Goal: Task Accomplishment & Management: Manage account settings

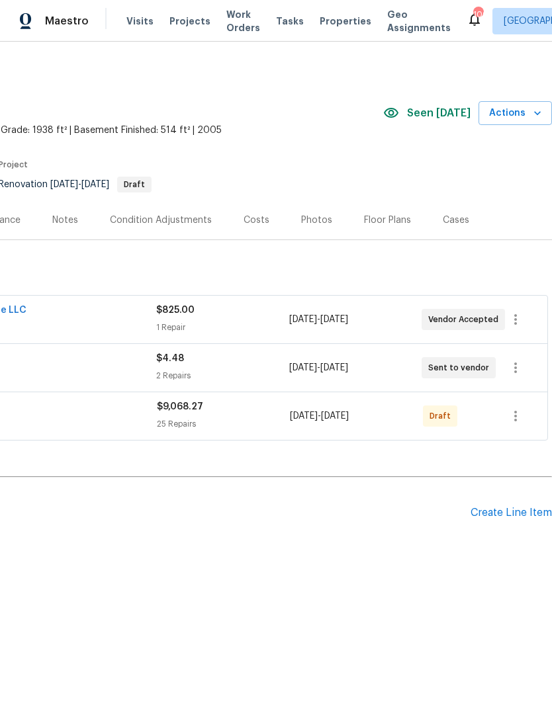
scroll to position [0, 196]
click at [509, 507] on div "Create Line Item" at bounding box center [510, 513] width 81 height 13
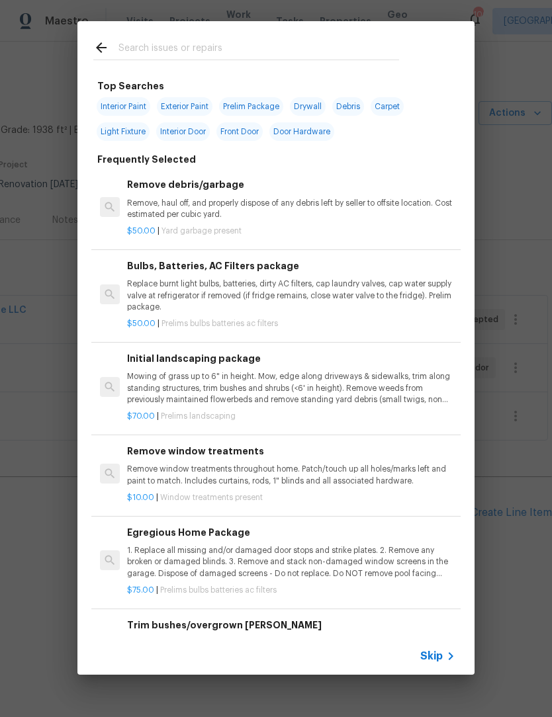
click at [251, 40] on input "text" at bounding box center [258, 50] width 281 height 20
type input "Hvac"
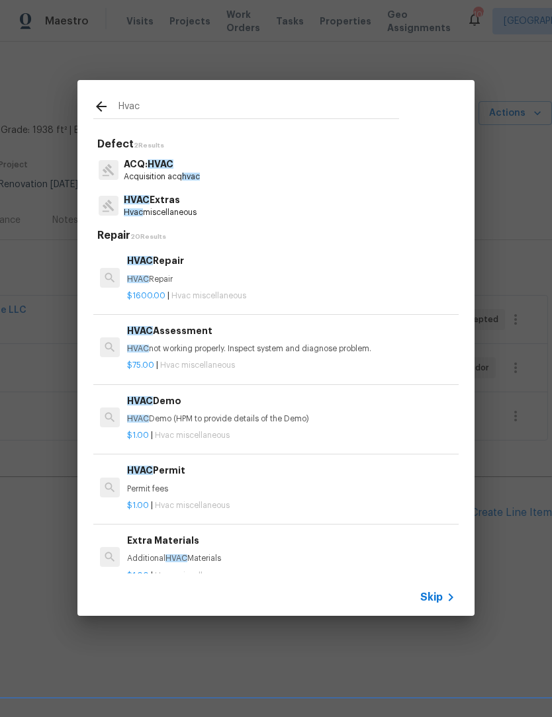
click at [187, 211] on p "Hvac miscellaneous" at bounding box center [160, 212] width 73 height 11
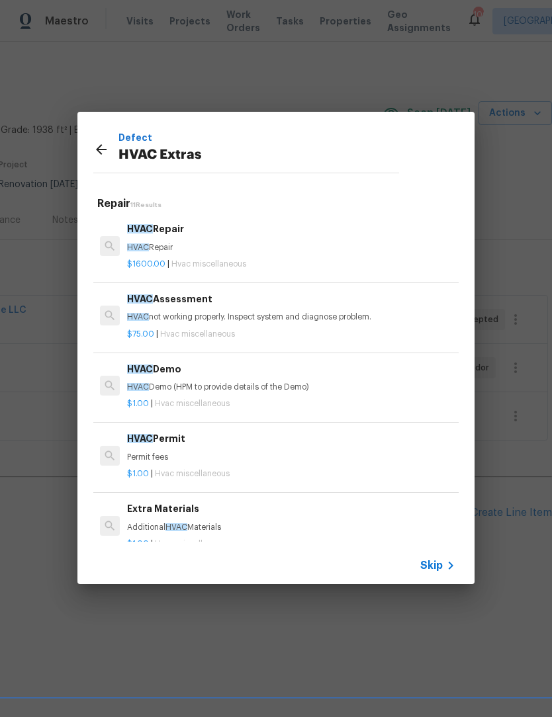
click at [186, 210] on h5 "Repair 11 Results" at bounding box center [277, 204] width 361 height 14
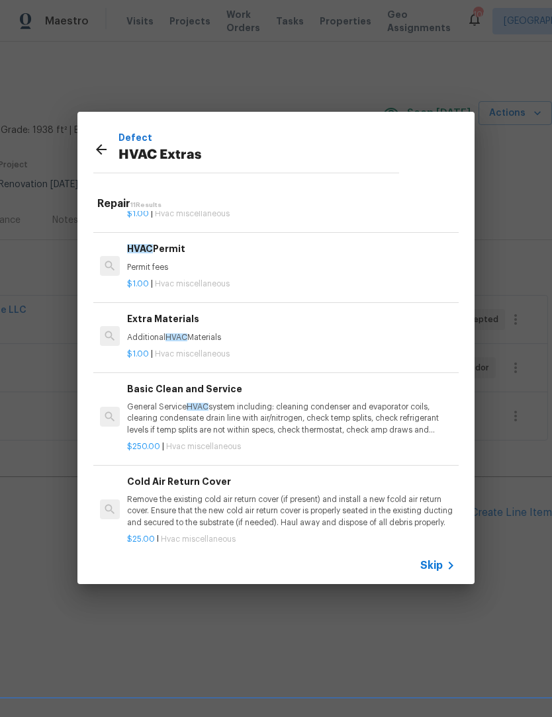
scroll to position [194, 0]
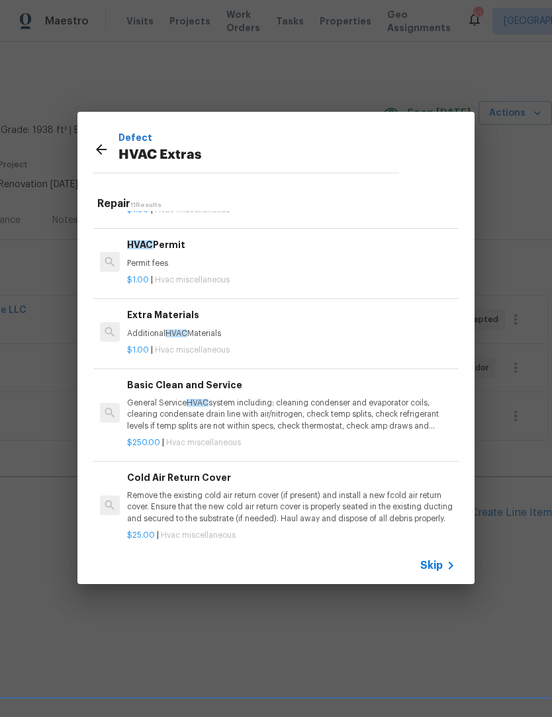
click at [220, 419] on p "General Service HVAC system including: cleaning condenser and evaporator coils,…" at bounding box center [291, 415] width 328 height 34
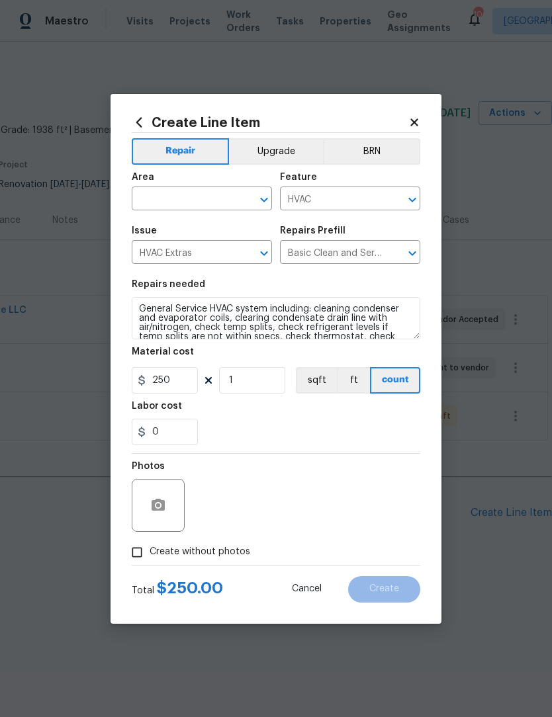
click at [234, 413] on div "Labor cost" at bounding box center [276, 410] width 289 height 17
click at [260, 200] on icon "Open" at bounding box center [264, 200] width 16 height 16
click at [208, 224] on li "HVAC" at bounding box center [202, 229] width 140 height 22
type input "HVAC"
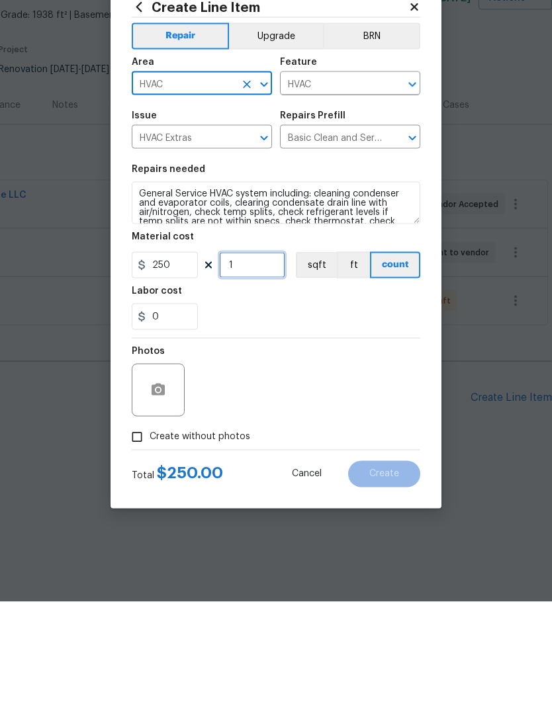
click at [253, 367] on input "1" at bounding box center [252, 380] width 66 height 26
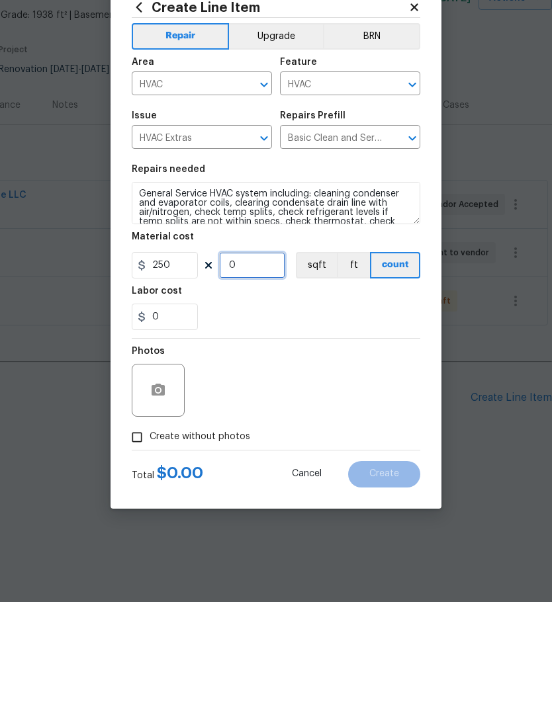
type input "2"
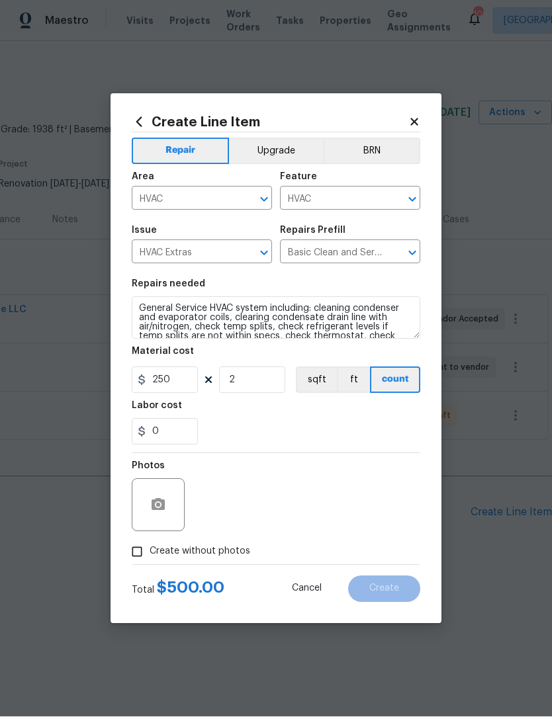
click at [135, 556] on input "Create without photos" at bounding box center [136, 552] width 25 height 25
click at [130, 556] on input "Create without photos" at bounding box center [136, 552] width 25 height 25
checkbox input "false"
click at [156, 514] on button "button" at bounding box center [158, 506] width 32 height 32
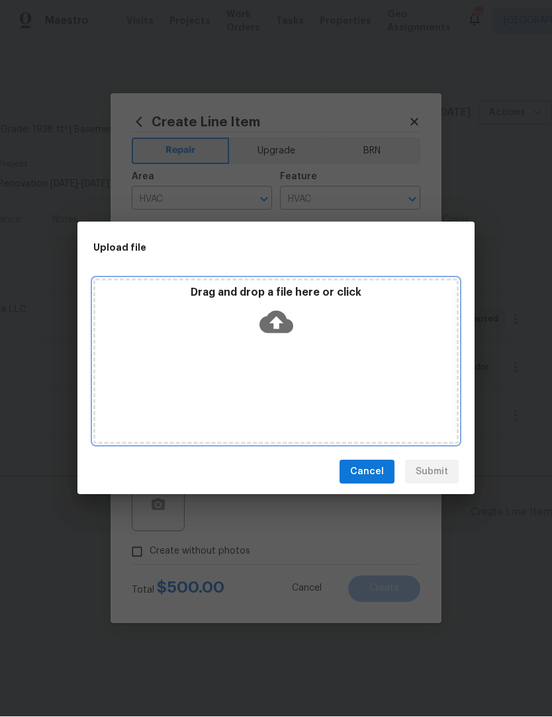
click at [284, 314] on icon at bounding box center [276, 323] width 34 height 22
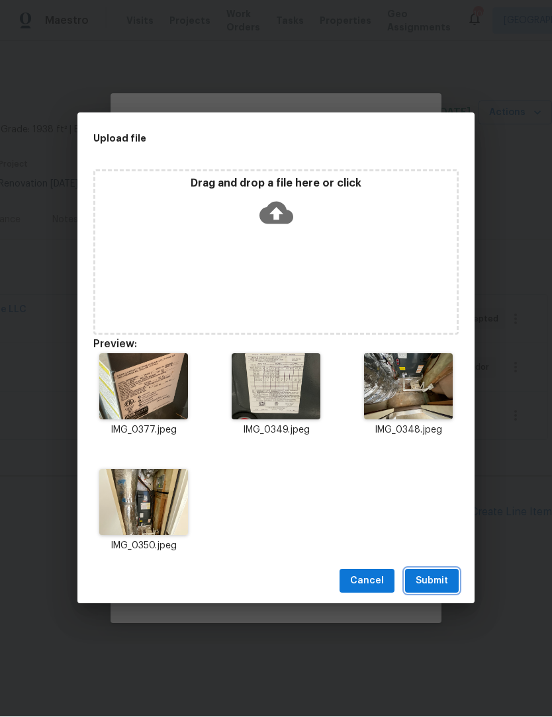
click at [436, 586] on span "Submit" at bounding box center [432, 582] width 32 height 17
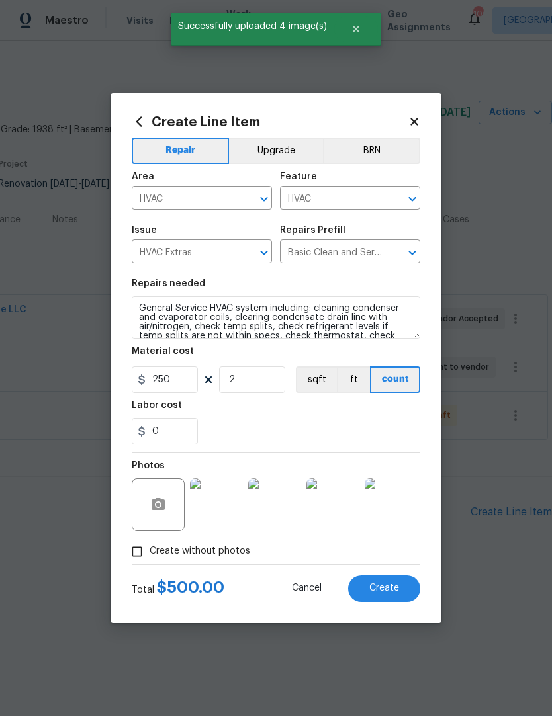
click at [385, 594] on span "Create" at bounding box center [384, 589] width 30 height 10
type input "0"
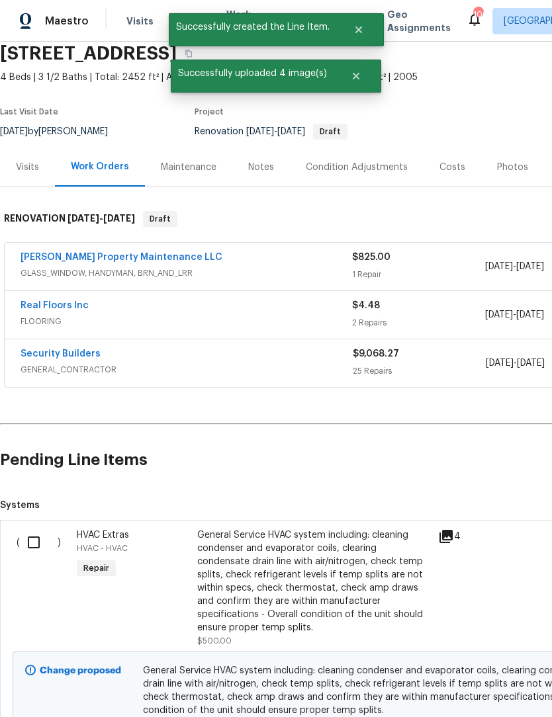
scroll to position [53, 0]
click at [49, 542] on input "checkbox" at bounding box center [39, 543] width 38 height 28
checkbox input "true"
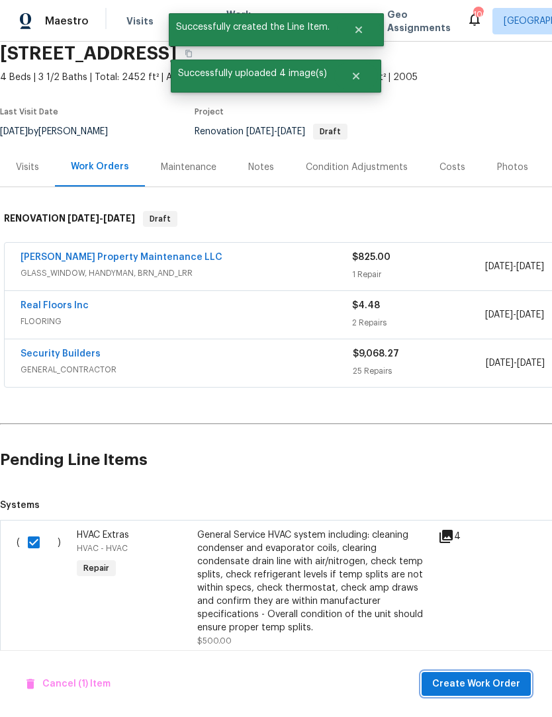
click at [481, 686] on span "Create Work Order" at bounding box center [476, 684] width 88 height 17
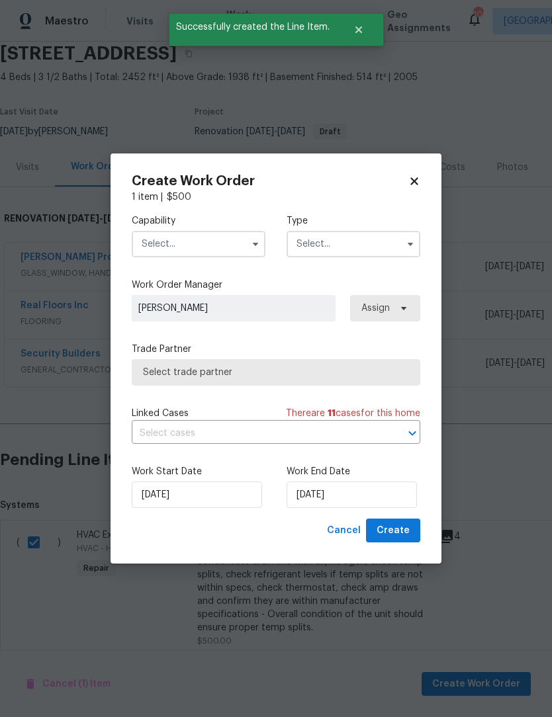
click at [249, 244] on button "button" at bounding box center [255, 244] width 16 height 16
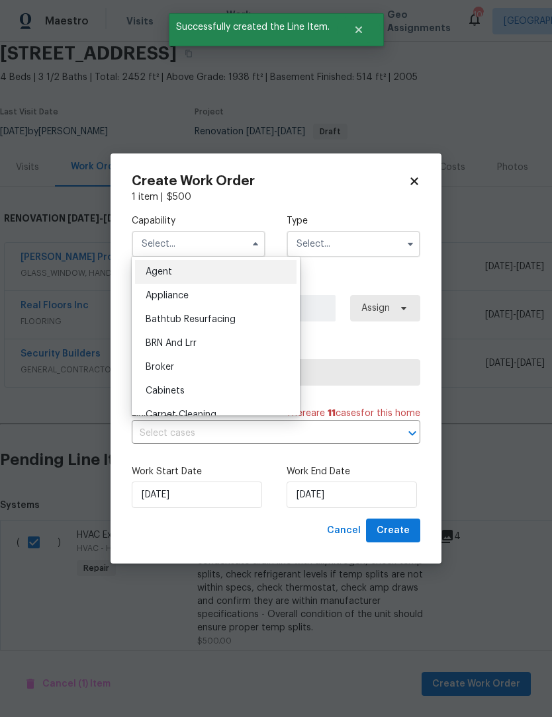
click at [248, 244] on button "button" at bounding box center [255, 244] width 16 height 16
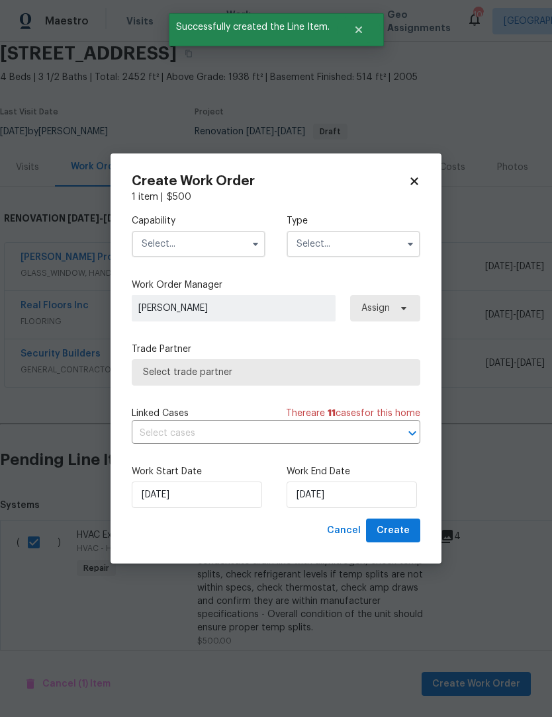
click at [254, 247] on icon "button" at bounding box center [255, 244] width 11 height 11
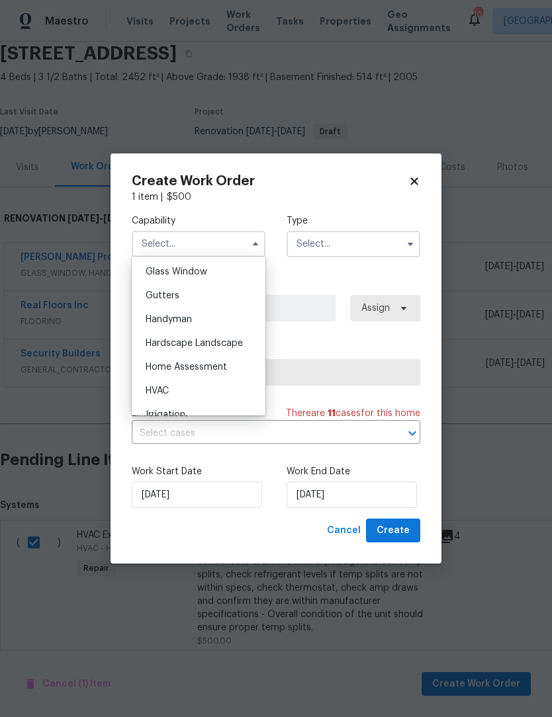
scroll to position [684, 0]
click at [175, 387] on div "HVAC" at bounding box center [198, 388] width 127 height 24
type input "HVAC"
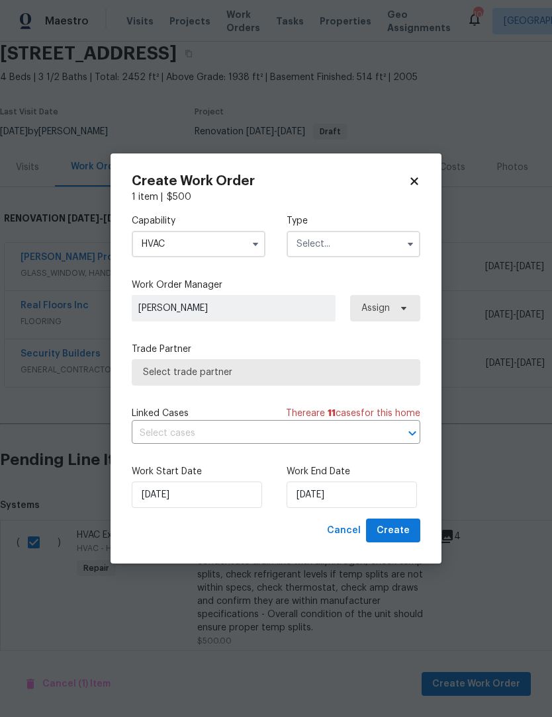
click at [405, 244] on icon "button" at bounding box center [410, 244] width 11 height 11
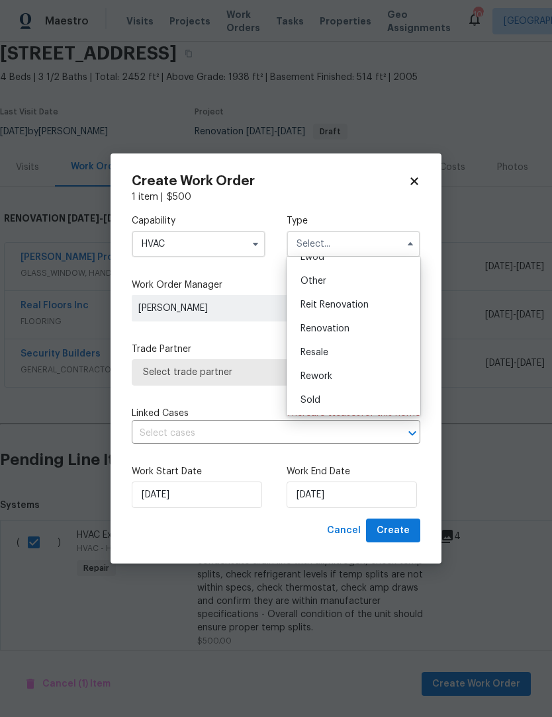
scroll to position [157, 0]
click at [356, 330] on div "Renovation" at bounding box center [353, 329] width 127 height 24
type input "Renovation"
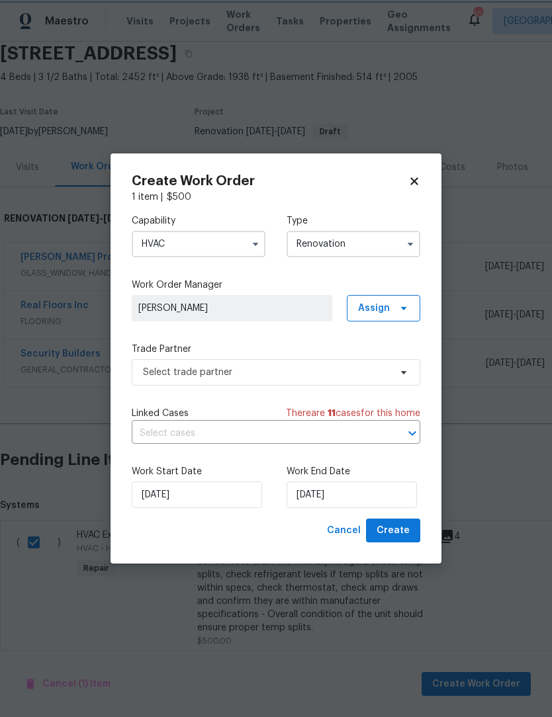
scroll to position [0, 0]
click at [357, 501] on input "[DATE]" at bounding box center [352, 495] width 130 height 26
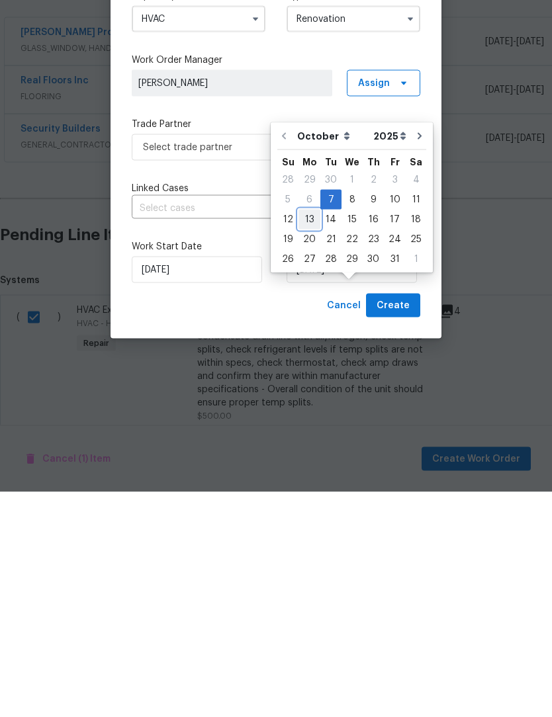
click at [314, 435] on div "13" at bounding box center [309, 444] width 22 height 19
type input "[DATE]"
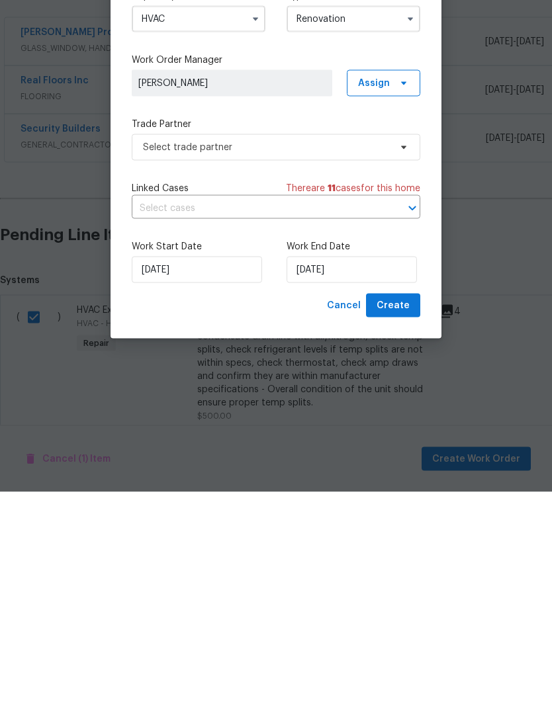
scroll to position [44, 0]
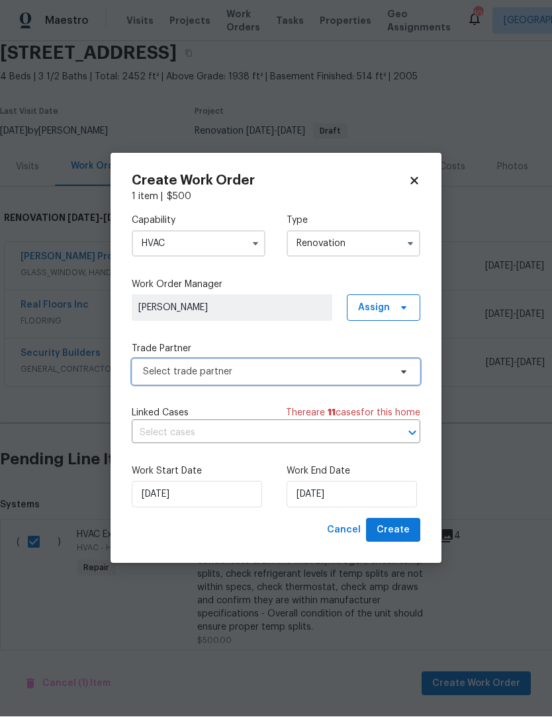
click at [401, 375] on icon at bounding box center [403, 372] width 11 height 11
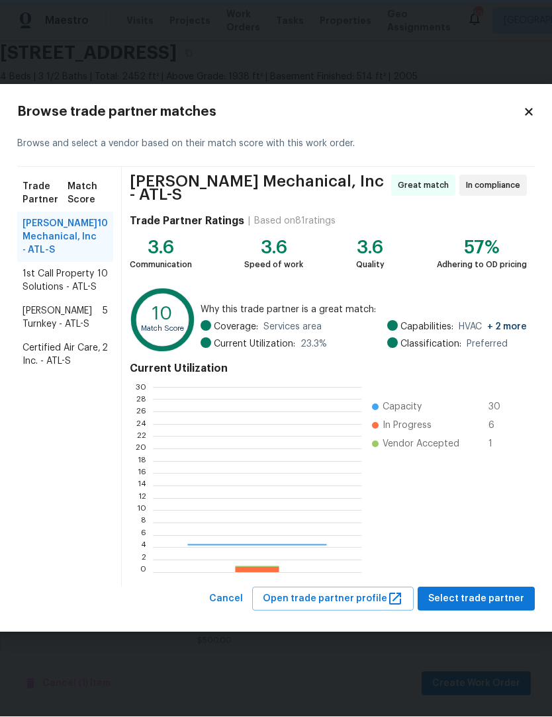
scroll to position [185, 208]
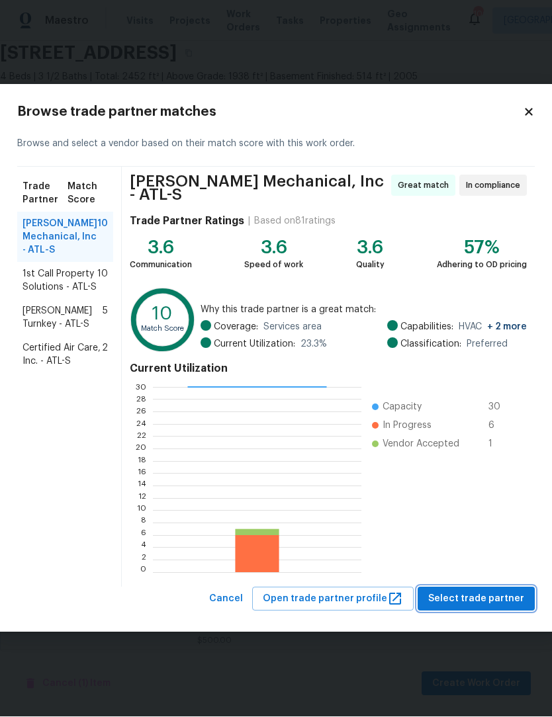
click at [482, 601] on span "Select trade partner" at bounding box center [476, 600] width 96 height 17
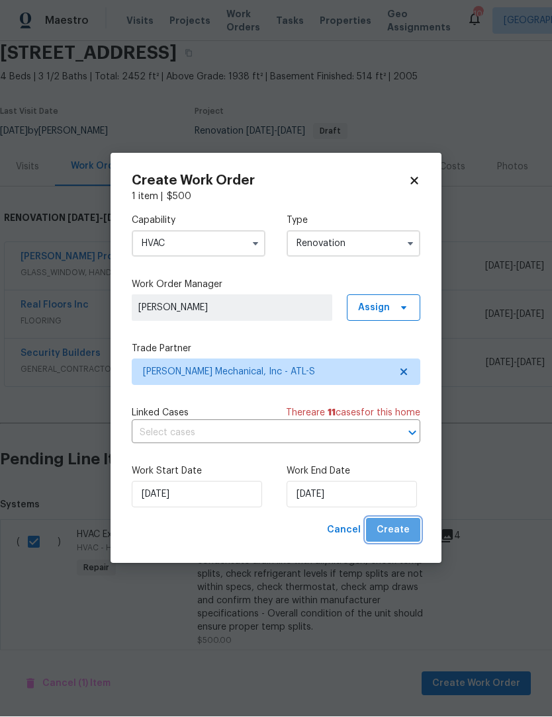
click at [408, 531] on span "Create" at bounding box center [393, 531] width 33 height 17
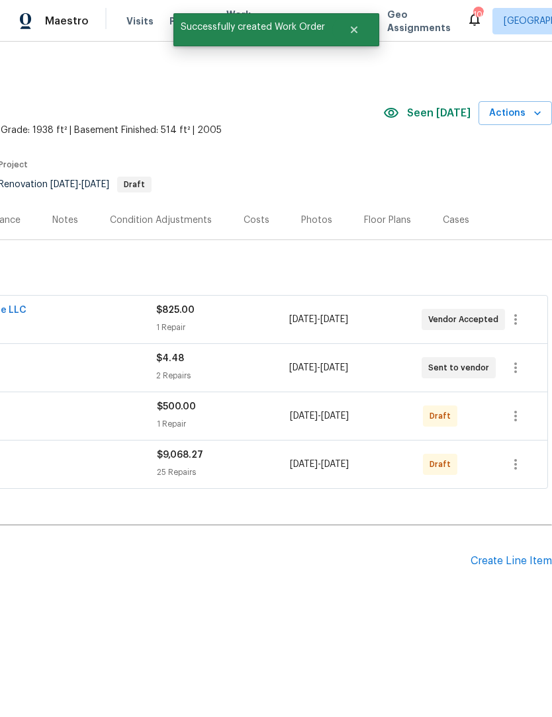
scroll to position [0, 196]
click at [510, 414] on icon "button" at bounding box center [516, 416] width 16 height 16
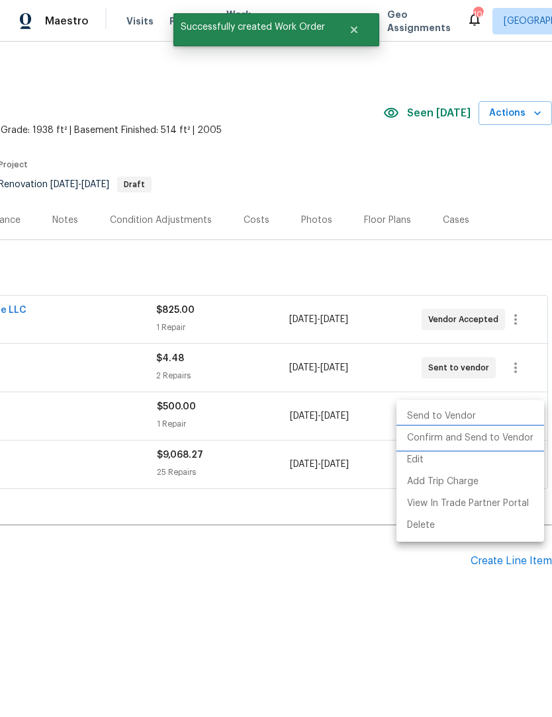
click at [496, 433] on li "Confirm and Send to Vendor" at bounding box center [470, 438] width 148 height 22
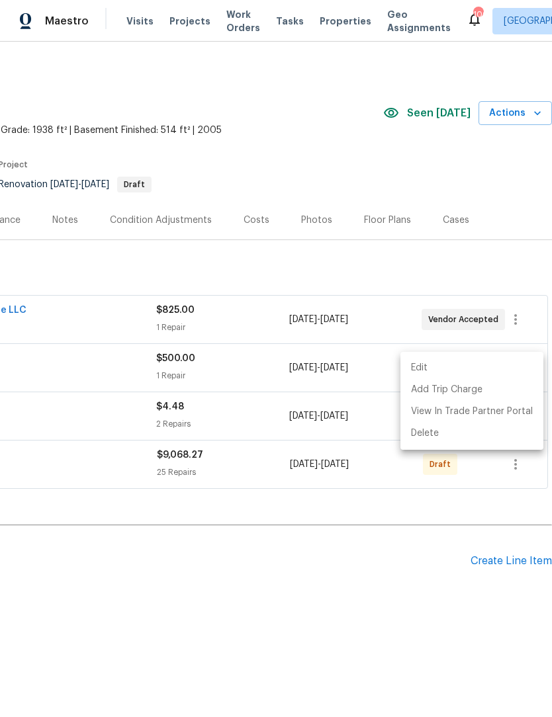
click at [353, 621] on div at bounding box center [276, 358] width 552 height 717
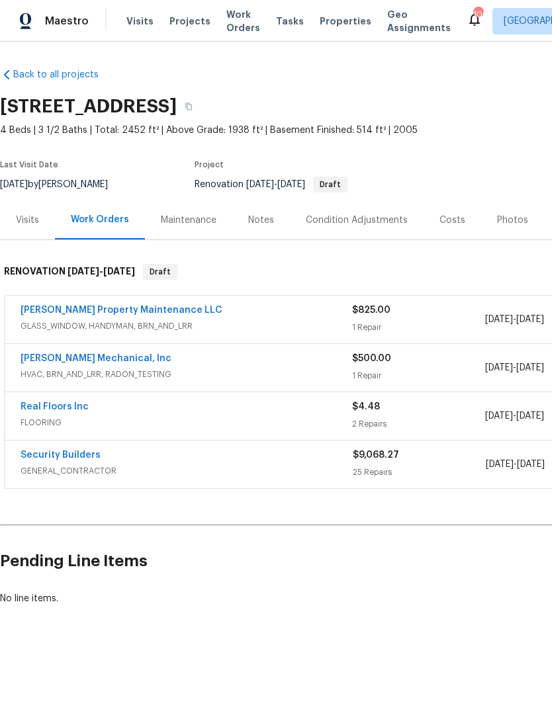
scroll to position [0, 0]
click at [255, 218] on div "Notes" at bounding box center [261, 220] width 26 height 13
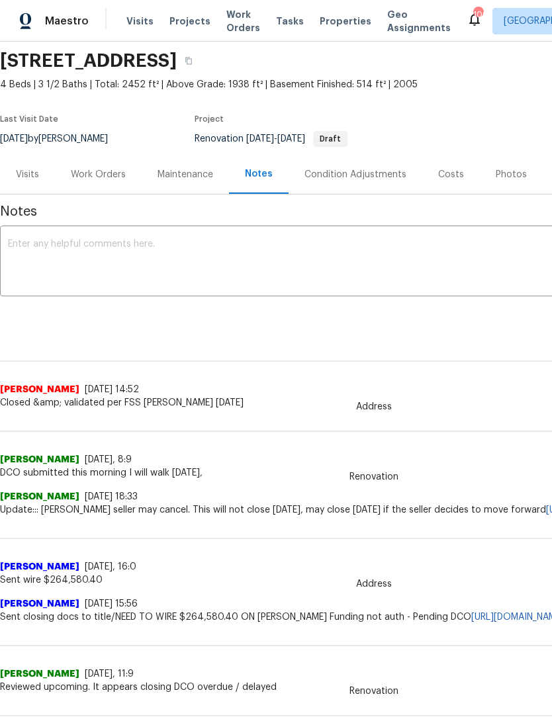
scroll to position [45, 0]
click at [105, 173] on div "Work Orders" at bounding box center [98, 175] width 55 height 13
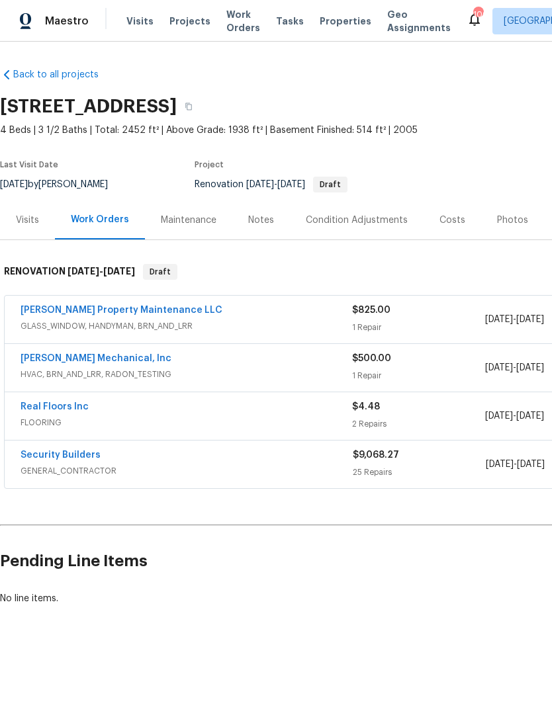
click at [120, 226] on div "Work Orders" at bounding box center [100, 219] width 90 height 39
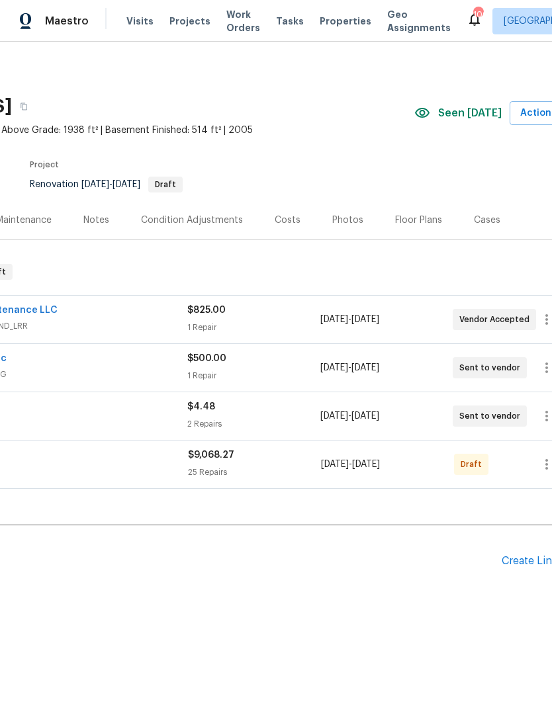
scroll to position [0, 161]
click at [485, 222] on div "Cases" at bounding box center [490, 220] width 26 height 13
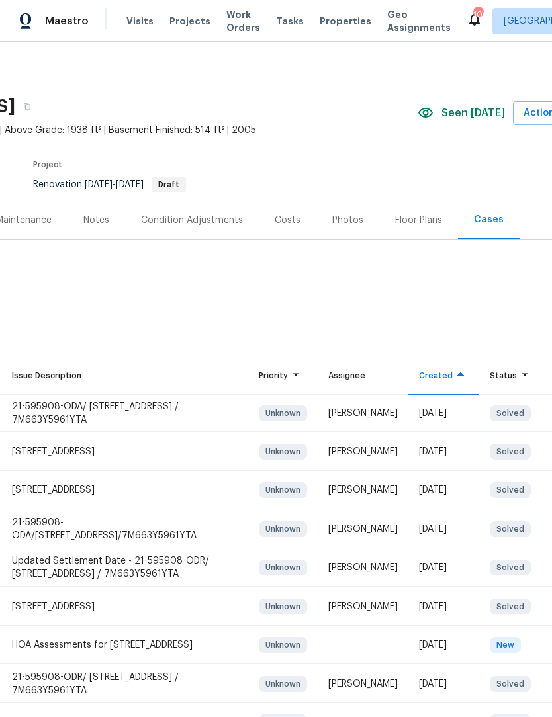
click at [418, 219] on div "Floor Plans" at bounding box center [418, 220] width 47 height 13
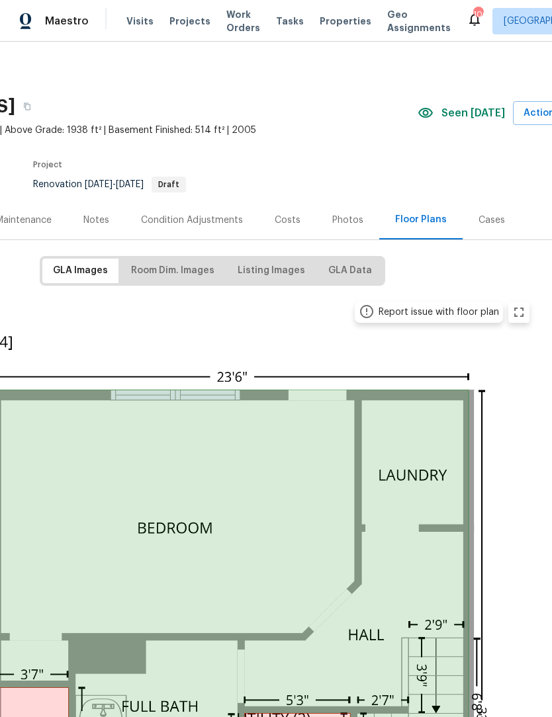
click at [339, 229] on div "Photos" at bounding box center [347, 219] width 63 height 39
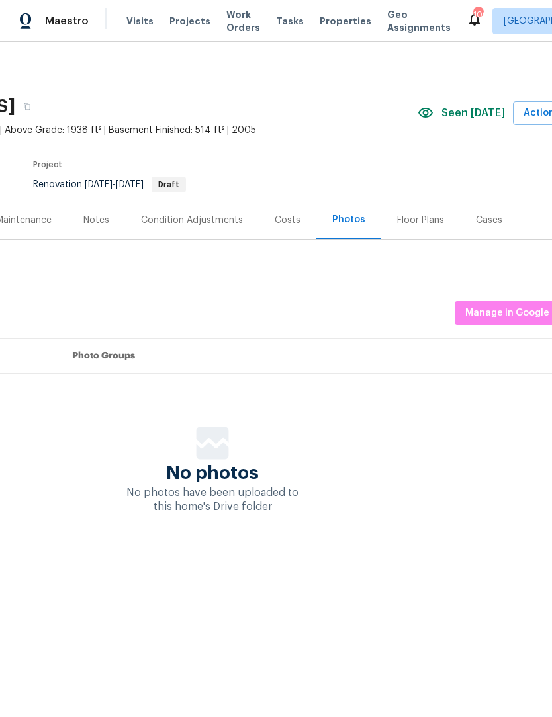
click at [282, 232] on div "Costs" at bounding box center [288, 219] width 58 height 39
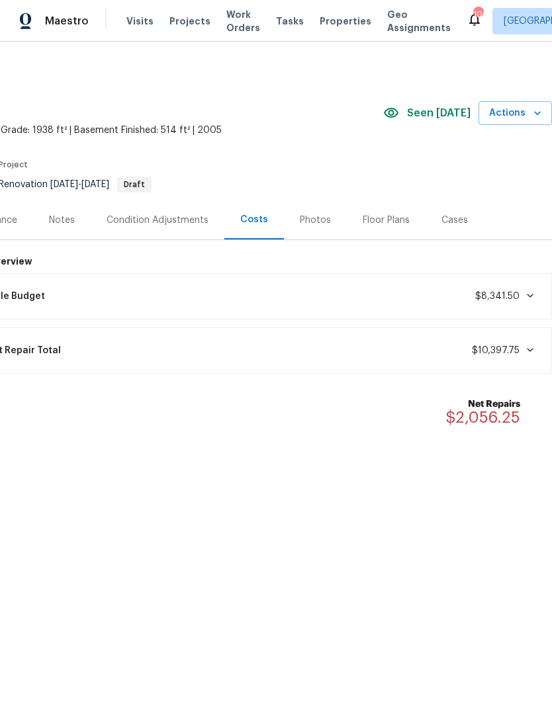
scroll to position [0, 196]
click at [519, 296] on span at bounding box center [527, 295] width 16 height 11
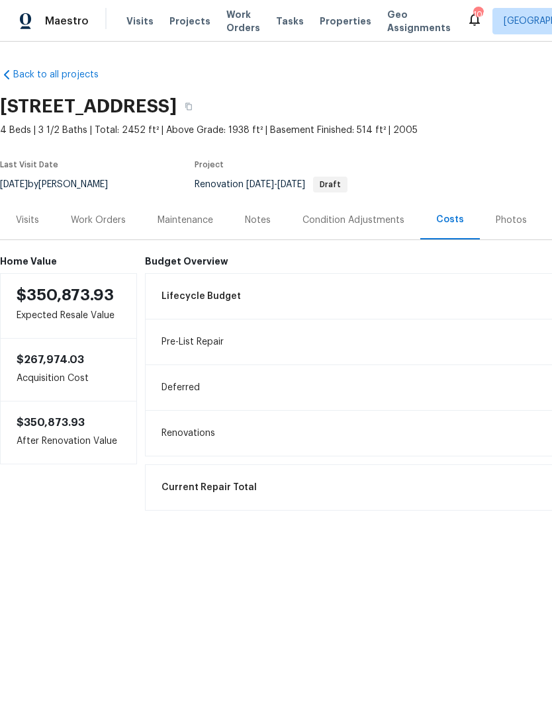
scroll to position [0, 0]
copy h2 "[STREET_ADDRESS]"
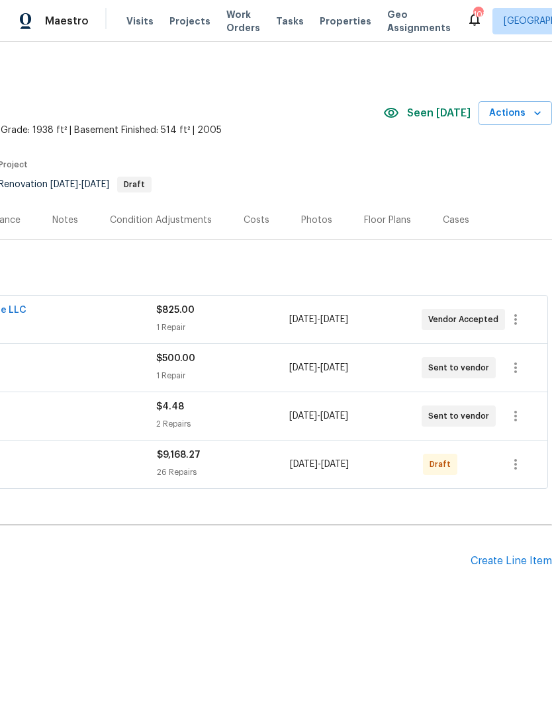
scroll to position [0, 196]
click at [518, 467] on icon "button" at bounding box center [516, 465] width 16 height 16
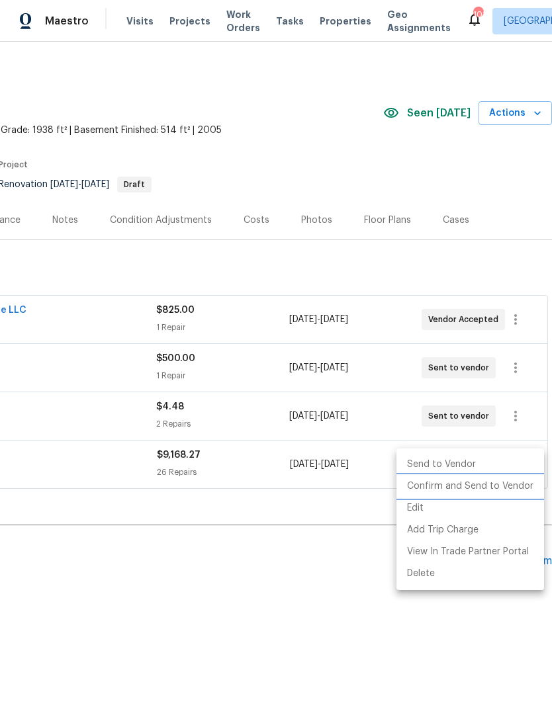
click at [497, 485] on li "Confirm and Send to Vendor" at bounding box center [470, 487] width 148 height 22
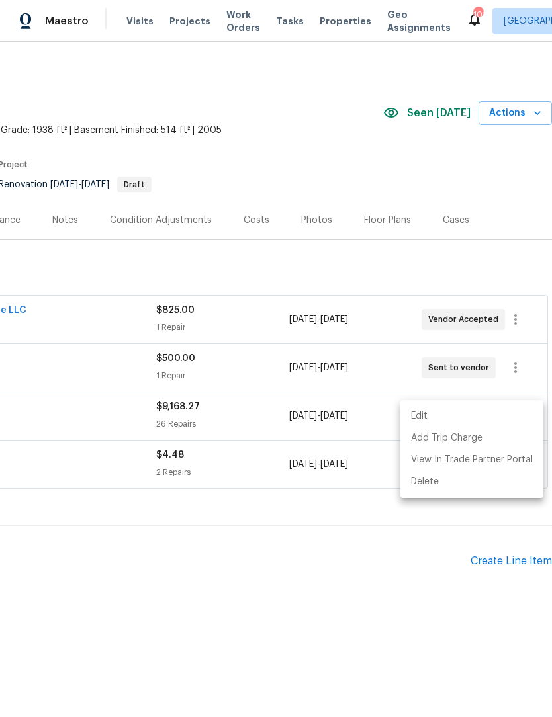
click at [325, 533] on div at bounding box center [276, 358] width 552 height 717
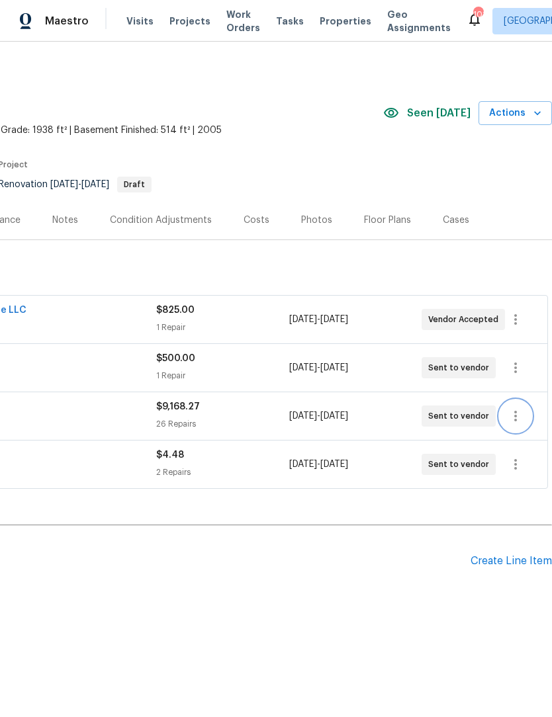
click at [513, 420] on icon "button" at bounding box center [516, 416] width 16 height 16
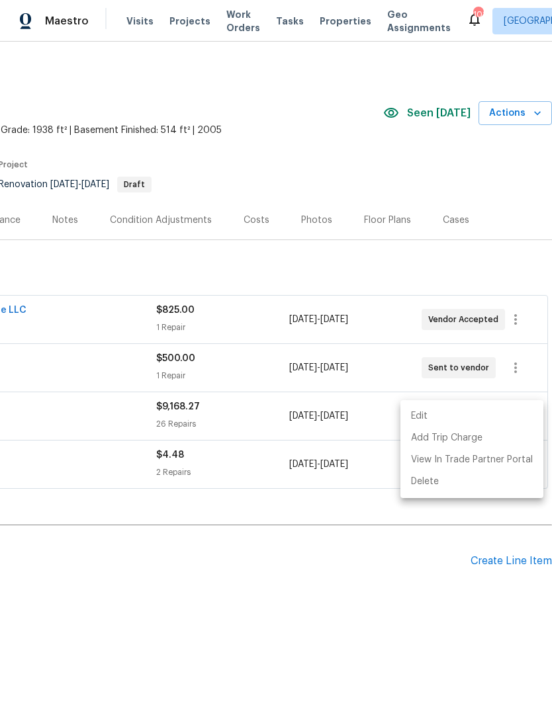
click at [436, 422] on li "Edit" at bounding box center [471, 417] width 143 height 22
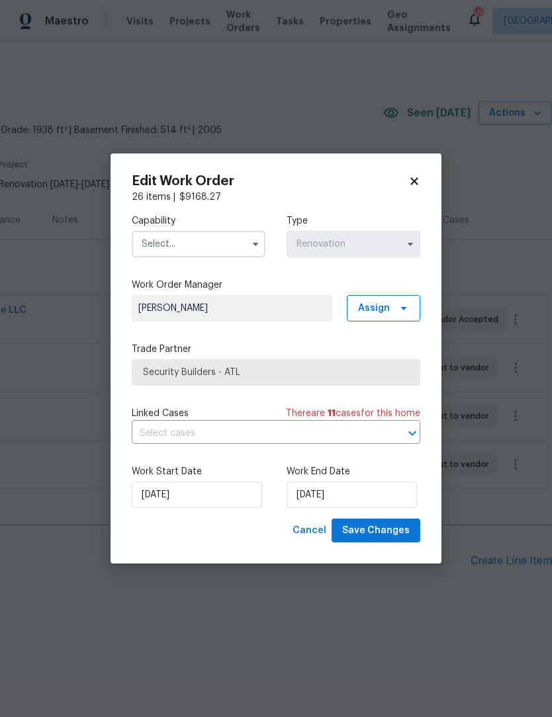
click at [255, 240] on icon "button" at bounding box center [255, 244] width 11 height 11
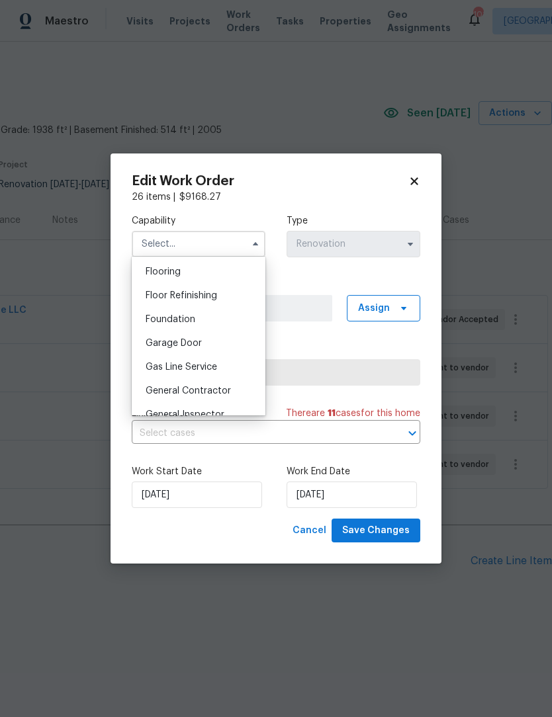
scroll to position [515, 0]
click at [228, 386] on span "General Contractor" at bounding box center [188, 388] width 85 height 9
type input "General Contractor"
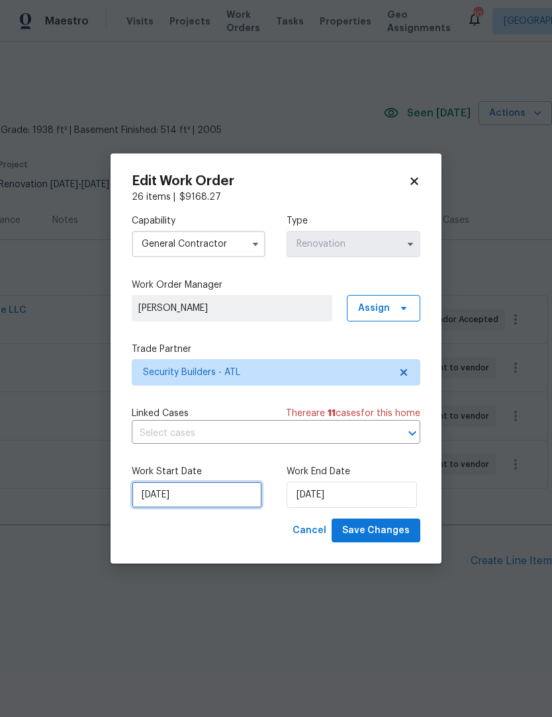
click at [231, 501] on input "[DATE]" at bounding box center [197, 495] width 130 height 26
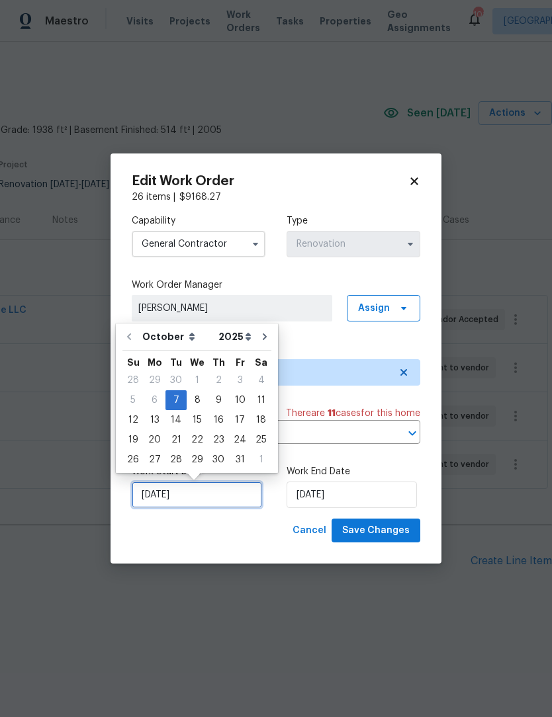
scroll to position [1, 0]
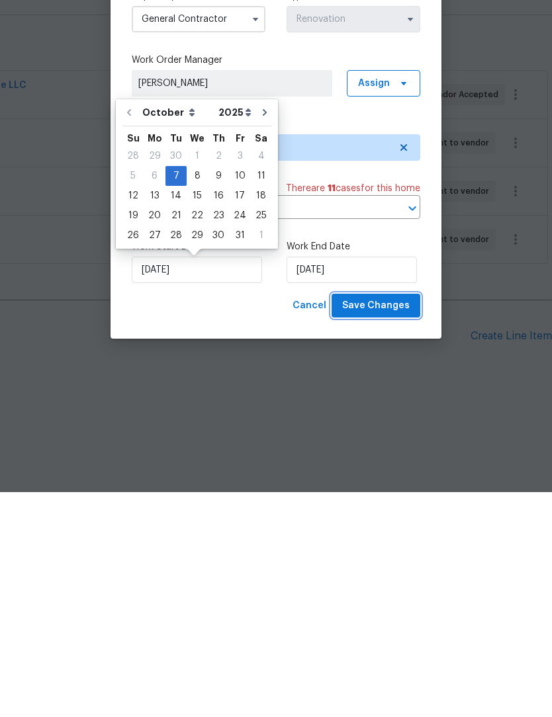
click at [395, 523] on span "Save Changes" at bounding box center [375, 531] width 67 height 17
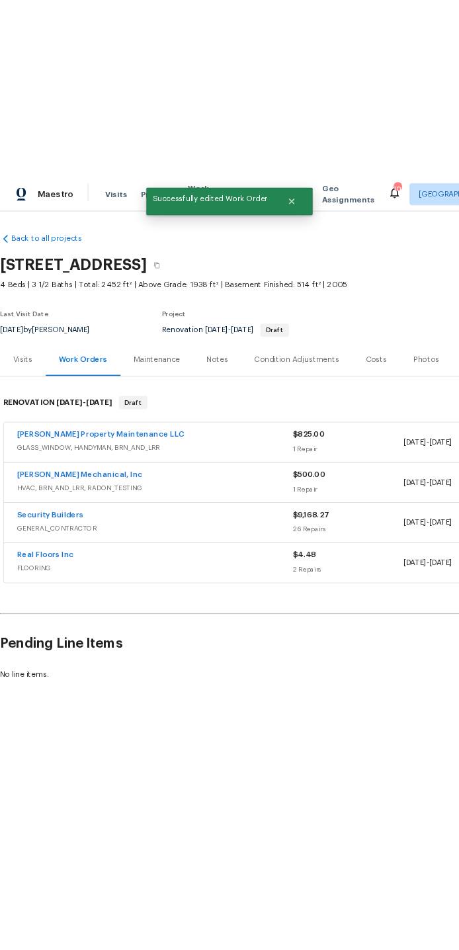
scroll to position [0, 0]
